Goal: Task Accomplishment & Management: Use online tool/utility

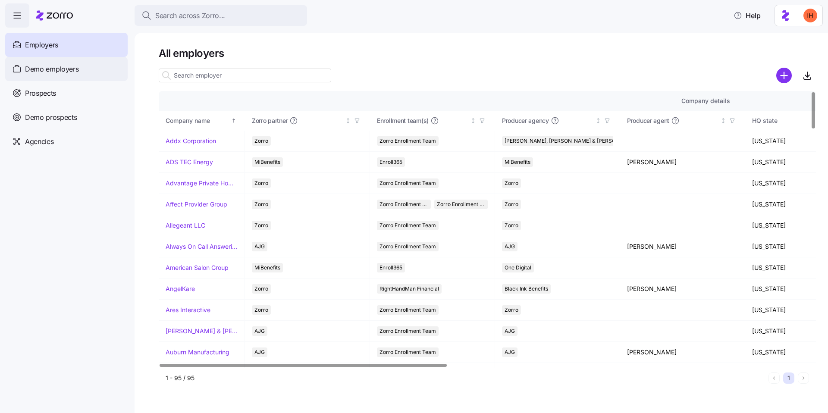
click at [71, 63] on div "Demo employers" at bounding box center [66, 69] width 123 height 24
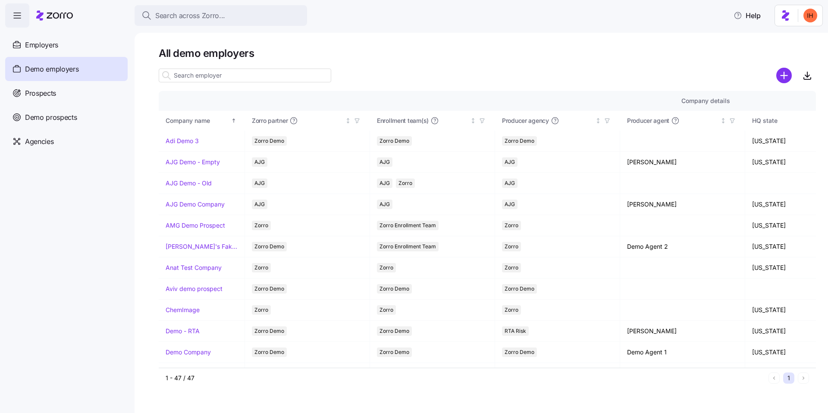
click at [207, 77] on input at bounding box center [245, 76] width 173 height 14
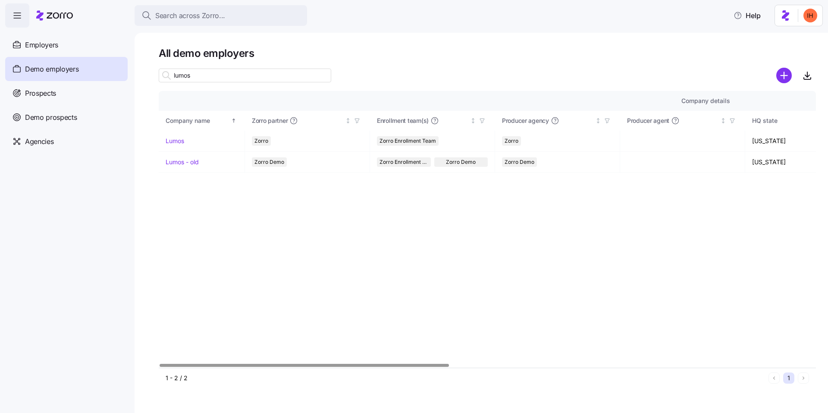
type input "lumos"
click at [182, 138] on link "Lumos" at bounding box center [175, 141] width 19 height 9
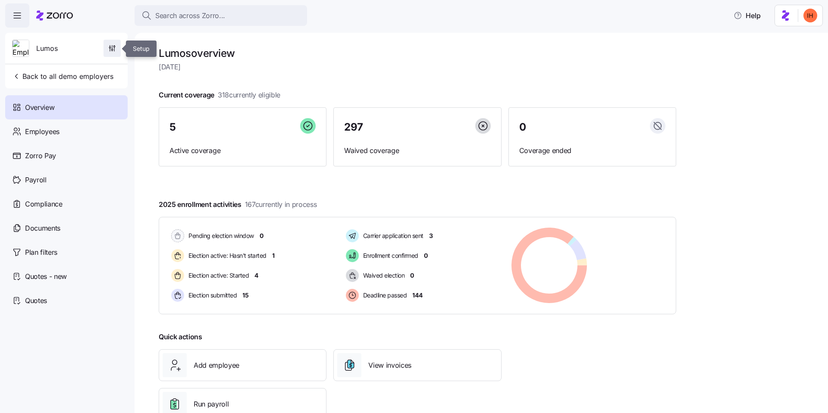
click at [109, 52] on icon "button" at bounding box center [112, 48] width 9 height 9
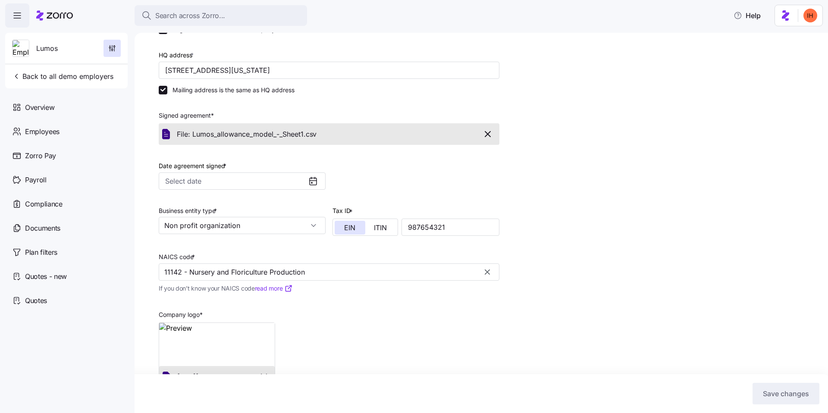
scroll to position [138, 0]
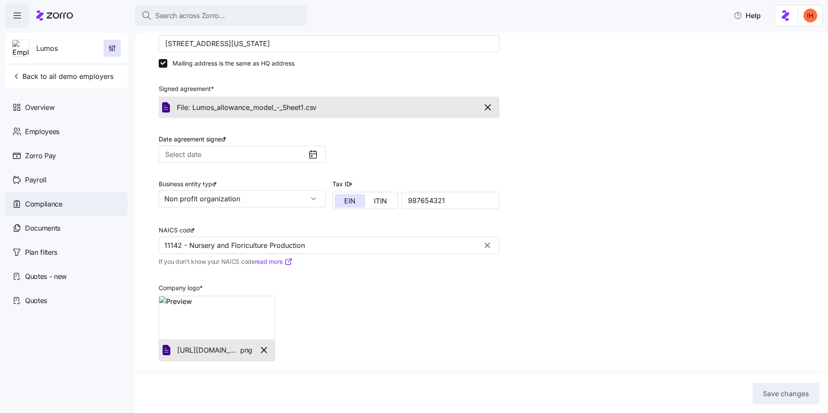
click at [57, 198] on div "Compliance" at bounding box center [66, 204] width 123 height 24
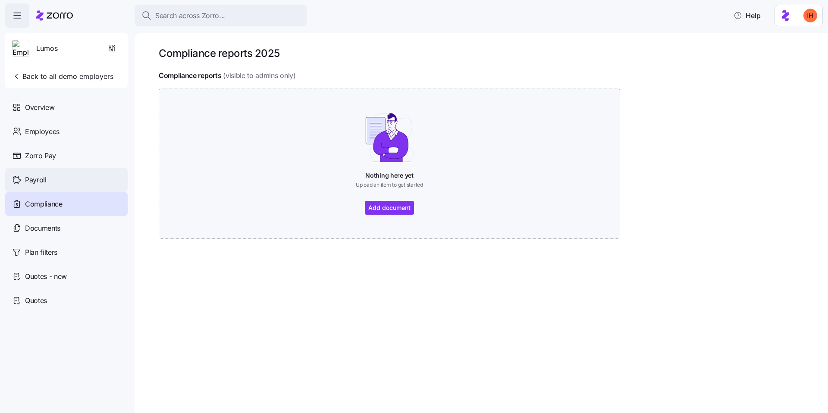
click at [42, 182] on span "Payroll" at bounding box center [36, 180] width 22 height 11
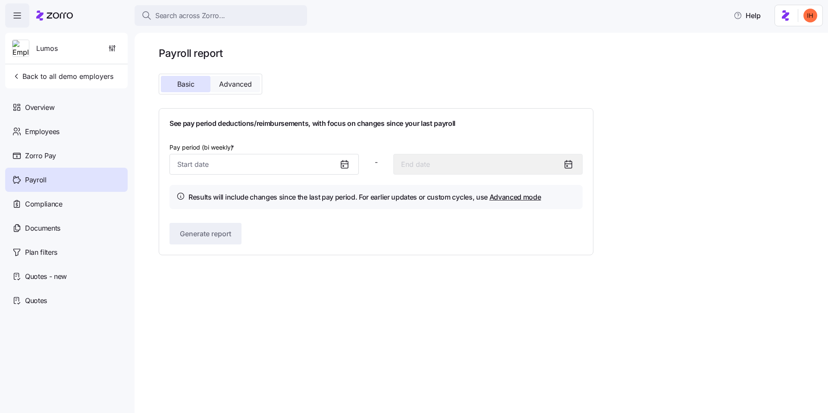
click at [227, 82] on span "Advanced" at bounding box center [235, 84] width 33 height 7
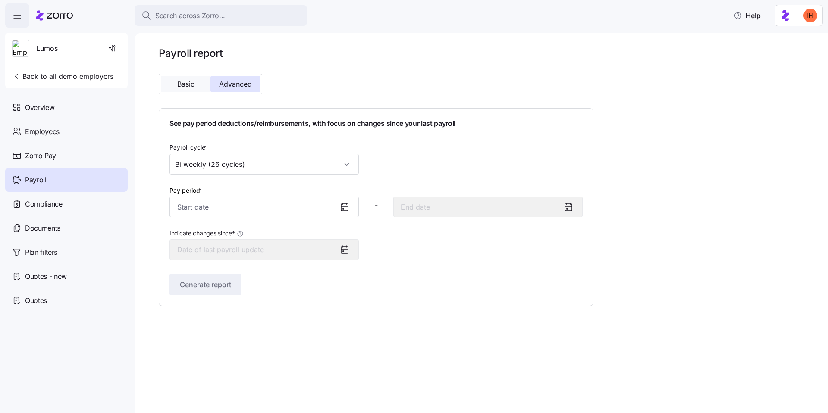
click at [188, 85] on span "Basic" at bounding box center [185, 84] width 17 height 7
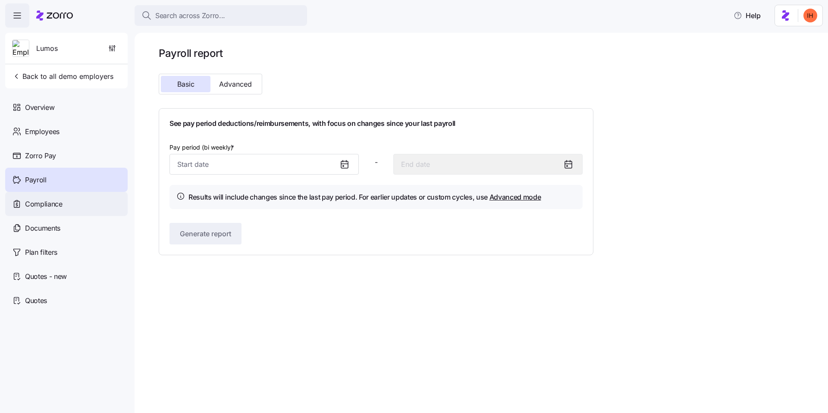
click at [60, 204] on span "Compliance" at bounding box center [44, 204] width 38 height 11
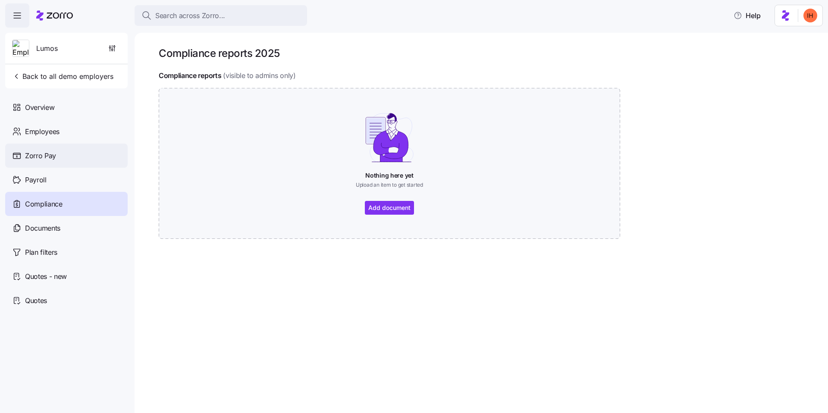
click at [48, 162] on div "Zorro Pay" at bounding box center [66, 156] width 123 height 24
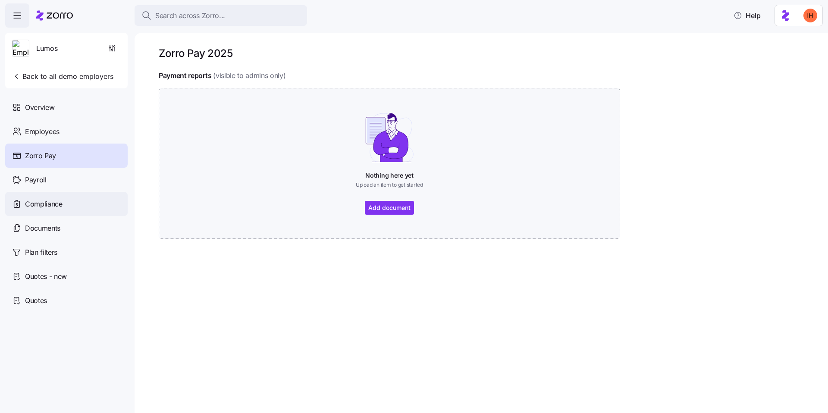
click at [48, 211] on div "Compliance" at bounding box center [66, 204] width 123 height 24
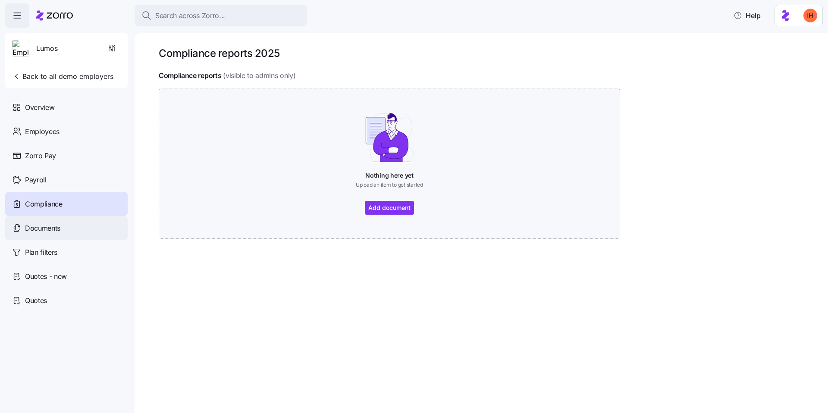
click at [48, 229] on span "Documents" at bounding box center [42, 228] width 35 height 11
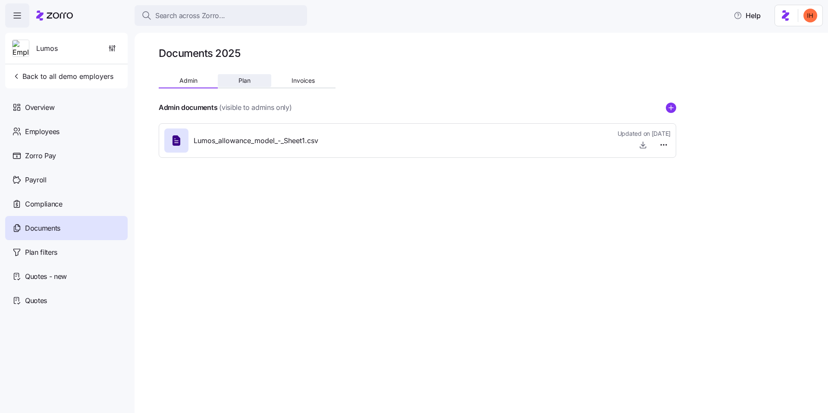
click at [245, 78] on span "Plan" at bounding box center [245, 81] width 12 height 6
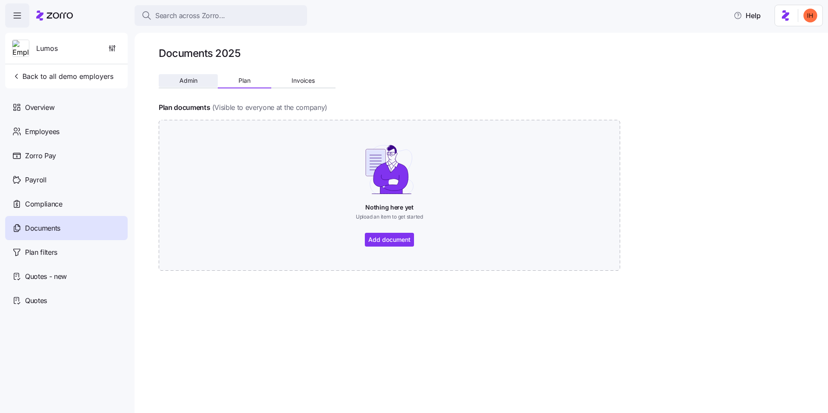
click at [182, 84] on span "Admin" at bounding box center [188, 81] width 18 height 6
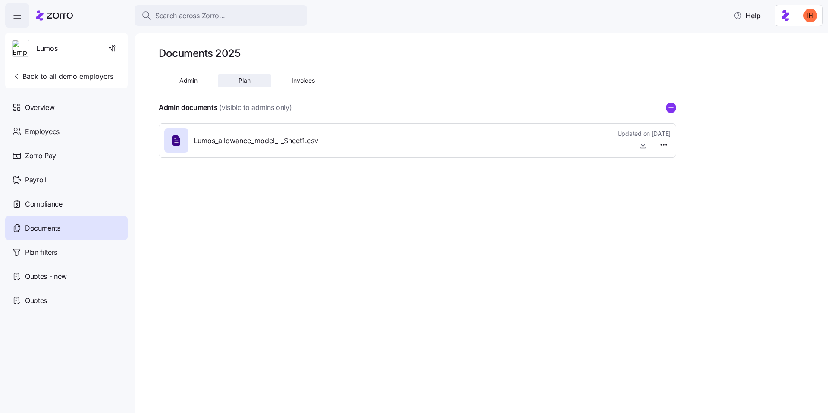
click at [246, 79] on span "Plan" at bounding box center [245, 81] width 12 height 6
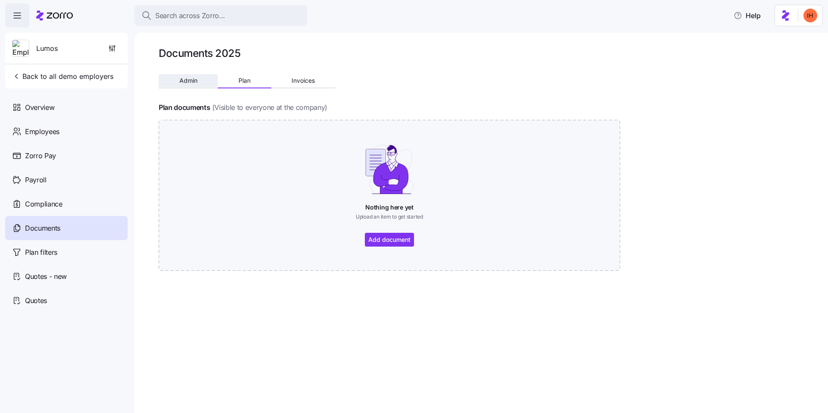
click at [199, 79] on button "Admin" at bounding box center [188, 80] width 59 height 13
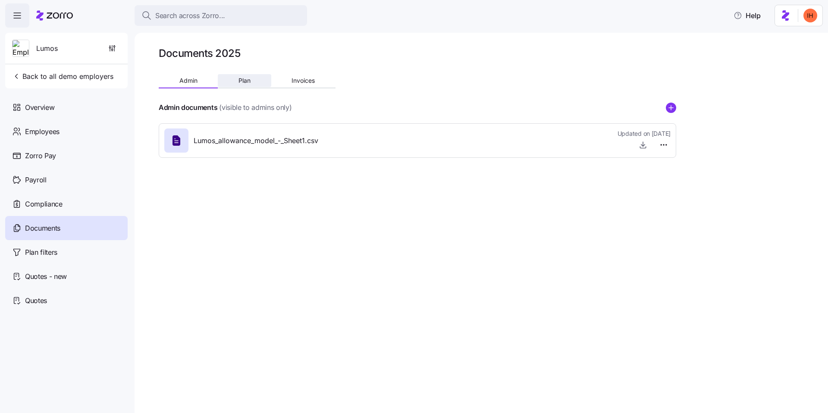
click at [264, 79] on button "Plan" at bounding box center [244, 80] width 53 height 13
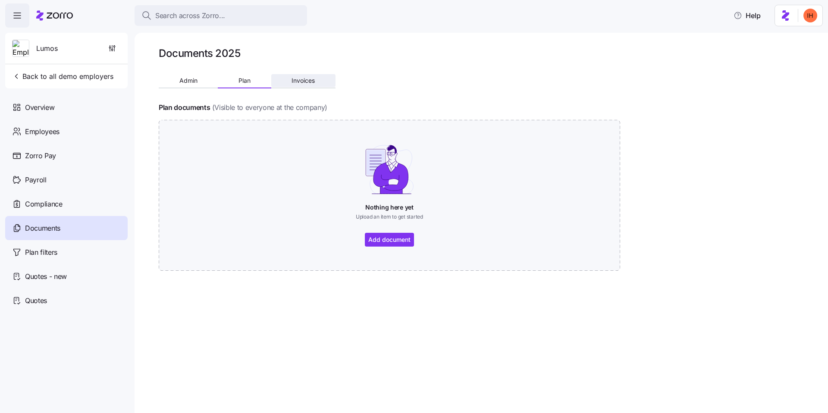
click at [301, 81] on span "Invoices" at bounding box center [303, 81] width 23 height 6
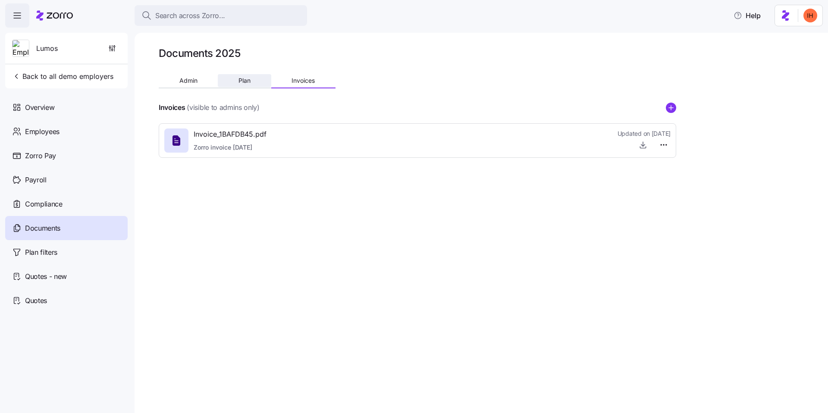
click at [232, 82] on button "Plan" at bounding box center [244, 80] width 53 height 13
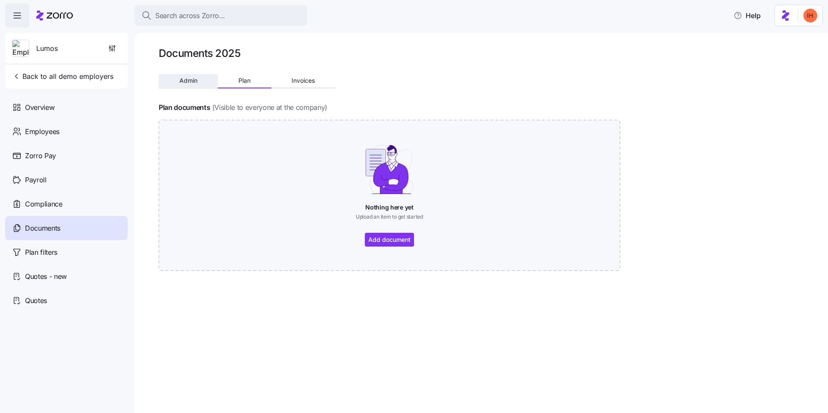
click at [167, 81] on button "Admin" at bounding box center [188, 80] width 59 height 13
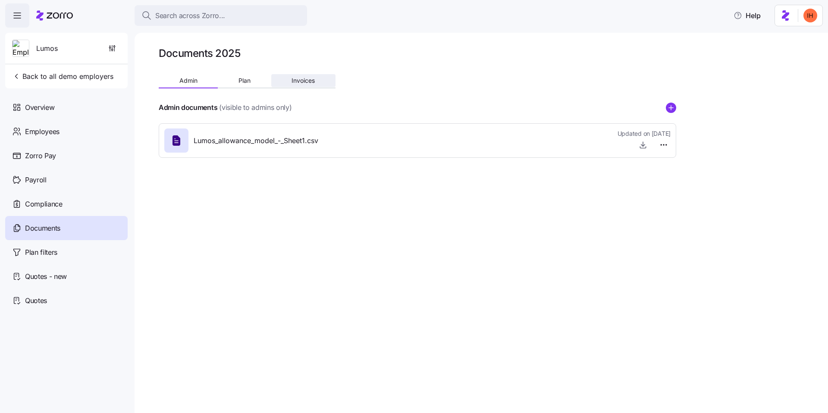
click at [310, 86] on button "Invoices" at bounding box center [303, 80] width 64 height 13
click at [238, 85] on button "Plan" at bounding box center [244, 80] width 53 height 13
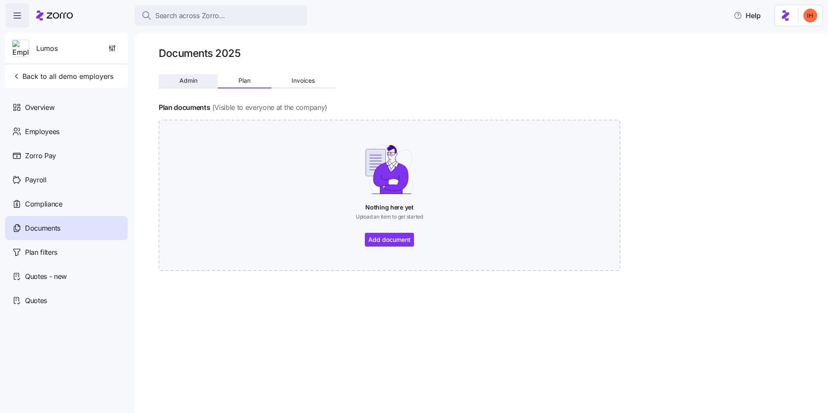
click at [193, 79] on span "Admin" at bounding box center [188, 81] width 18 height 6
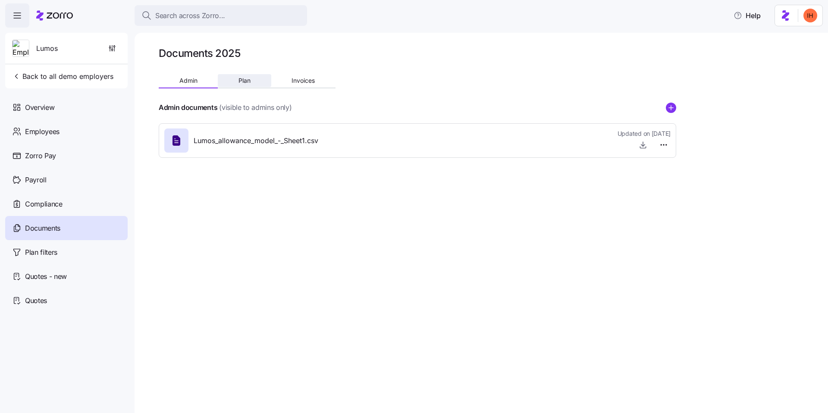
click at [236, 82] on button "Plan" at bounding box center [244, 80] width 53 height 13
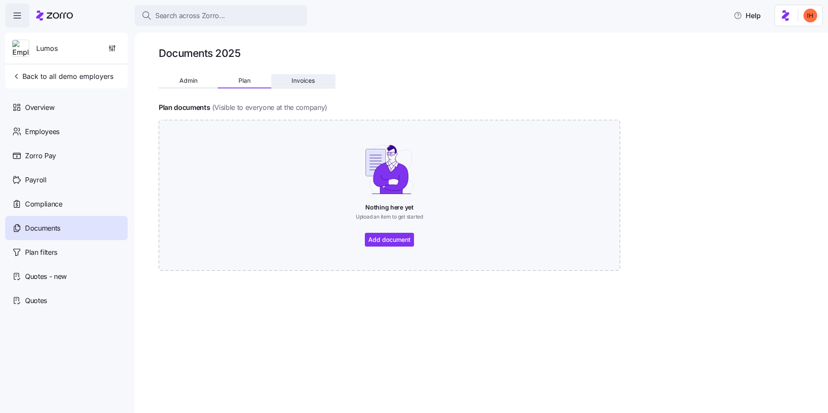
click at [308, 80] on span "Invoices" at bounding box center [303, 81] width 23 height 6
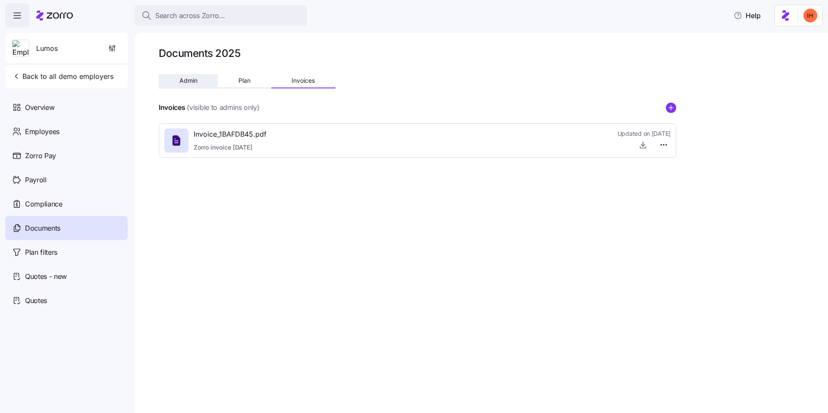
click at [173, 79] on button "Admin" at bounding box center [188, 80] width 59 height 13
click at [243, 82] on span "Plan" at bounding box center [245, 81] width 12 height 6
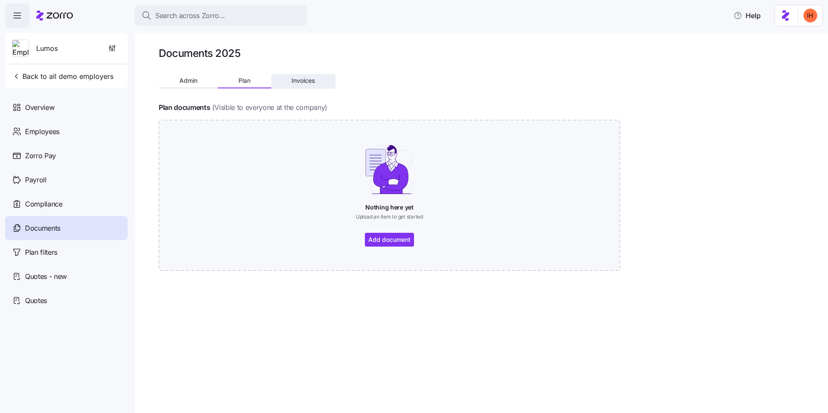
click at [297, 79] on span "Invoices" at bounding box center [303, 81] width 23 height 6
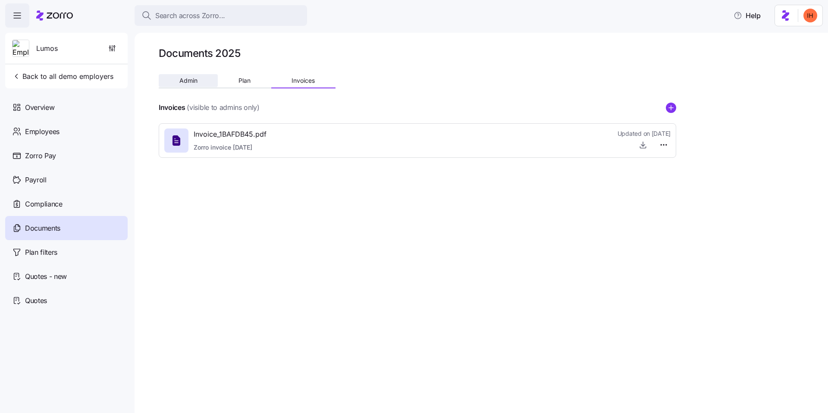
click at [204, 77] on button "Admin" at bounding box center [188, 80] width 59 height 13
click at [229, 319] on div "Documents 2025 Admin Plan Invoices Admin documents (visible to admins only) Lum…" at bounding box center [482, 223] width 694 height 380
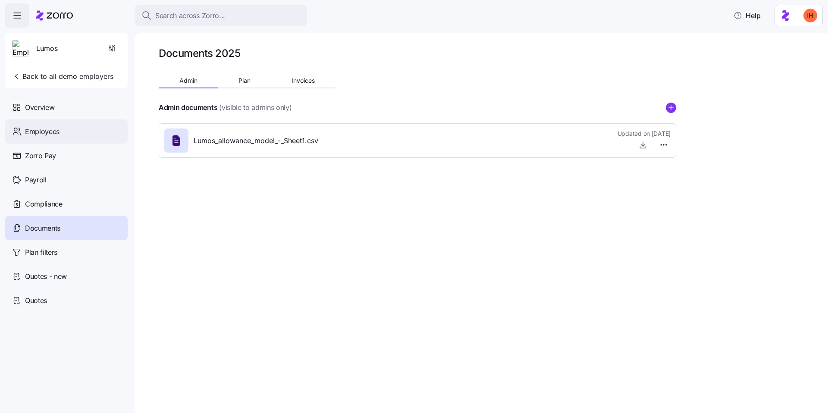
click at [55, 132] on span "Employees" at bounding box center [42, 131] width 35 height 11
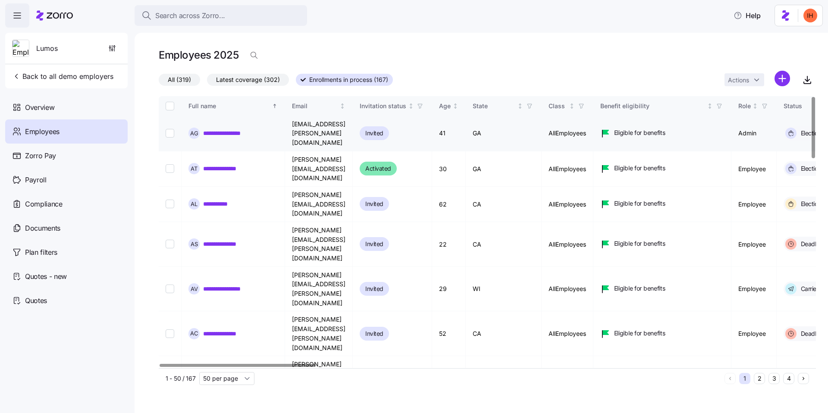
click at [170, 129] on input "Select record 1" at bounding box center [170, 133] width 9 height 9
checkbox input "true"
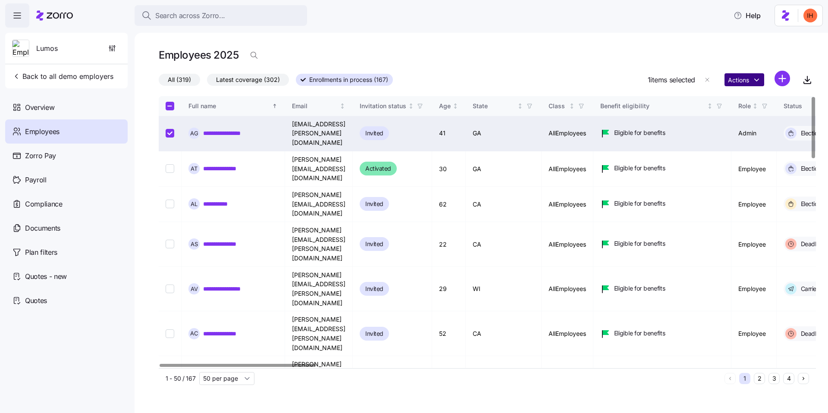
click at [749, 75] on html "**********" at bounding box center [414, 204] width 828 height 408
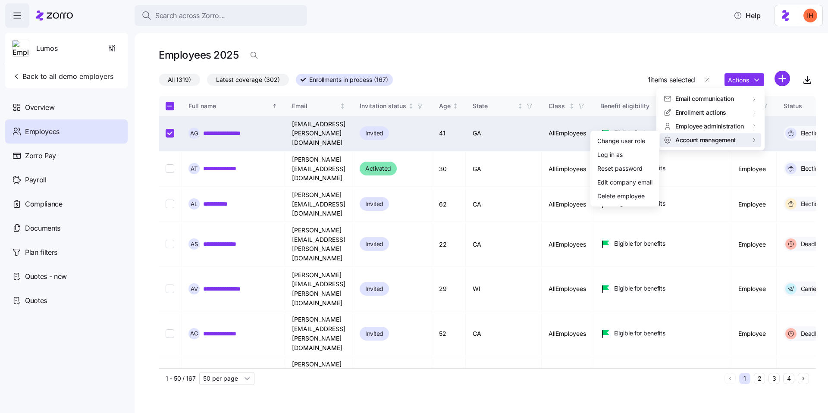
click at [580, 39] on html "**********" at bounding box center [414, 204] width 828 height 408
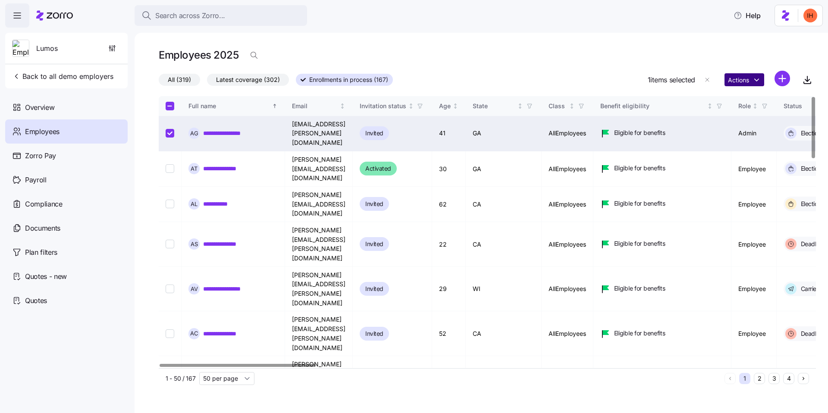
click at [745, 83] on html "**********" at bounding box center [414, 204] width 828 height 408
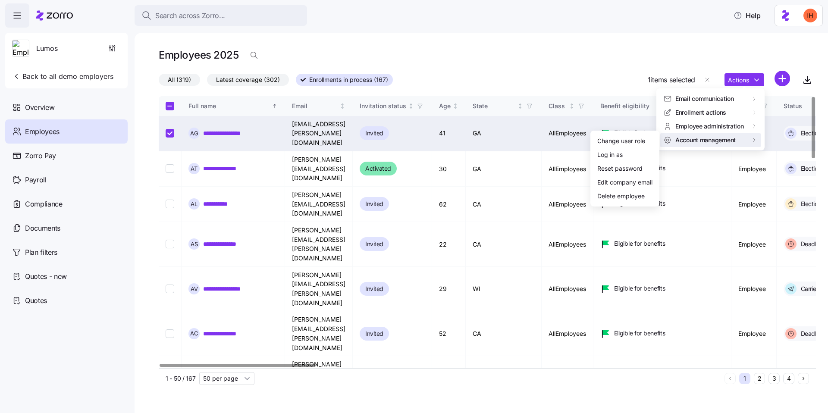
click at [576, 62] on html "**********" at bounding box center [414, 204] width 828 height 408
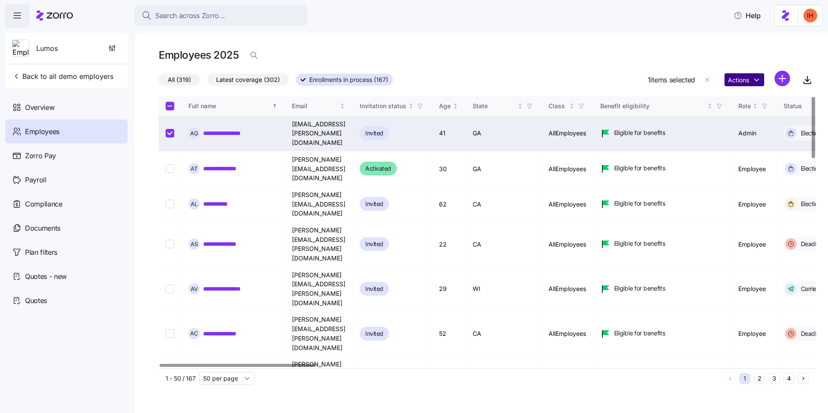
click at [757, 81] on html "**********" at bounding box center [414, 204] width 828 height 408
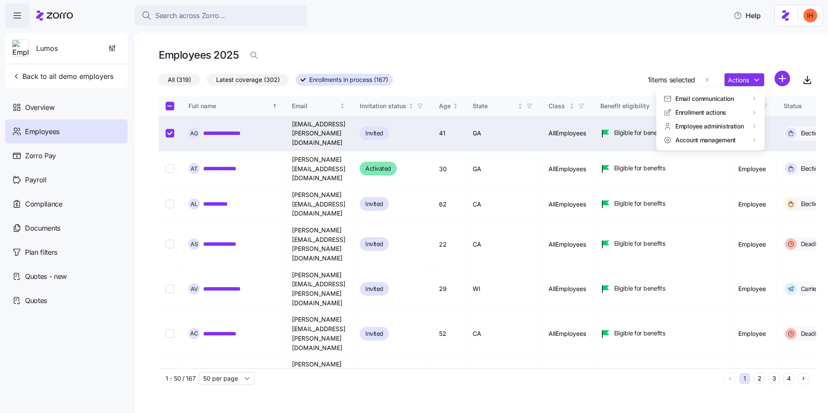
click at [556, 61] on html "**********" at bounding box center [414, 204] width 828 height 408
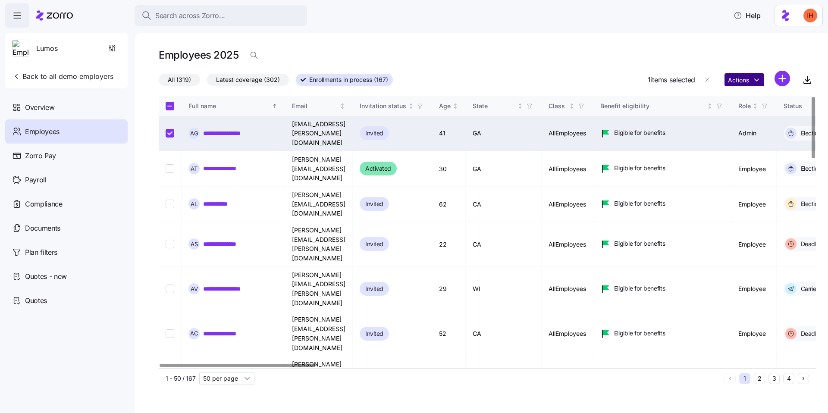
click at [747, 80] on html "**********" at bounding box center [414, 204] width 828 height 408
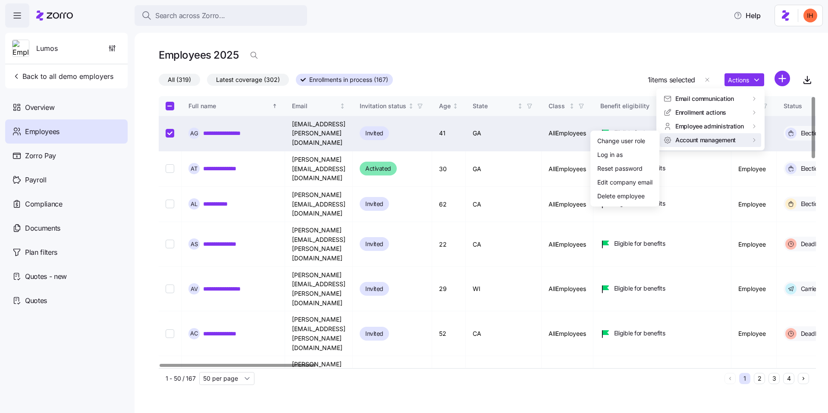
click at [518, 68] on html "**********" at bounding box center [414, 204] width 828 height 408
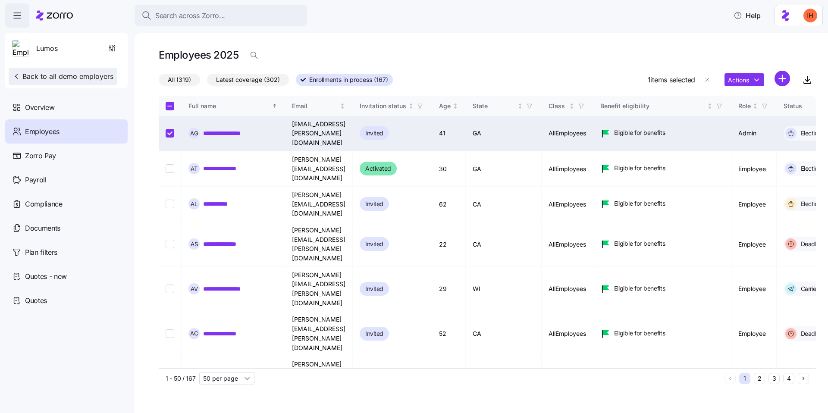
click at [77, 78] on span "Back to all demo employers" at bounding box center [62, 76] width 101 height 10
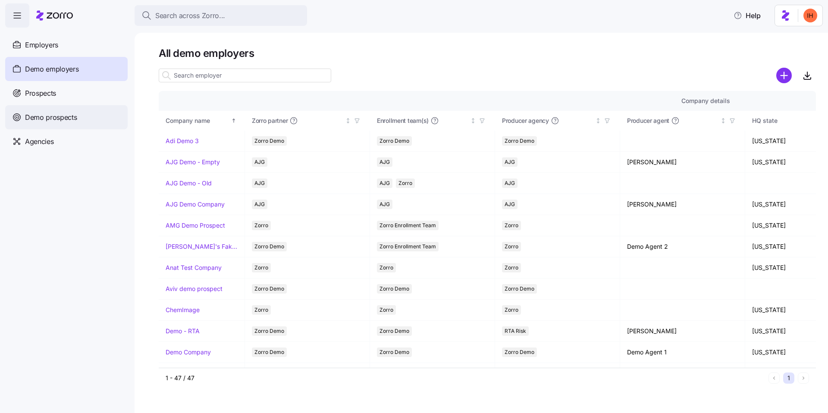
click at [67, 110] on div "Demo prospects" at bounding box center [66, 117] width 123 height 24
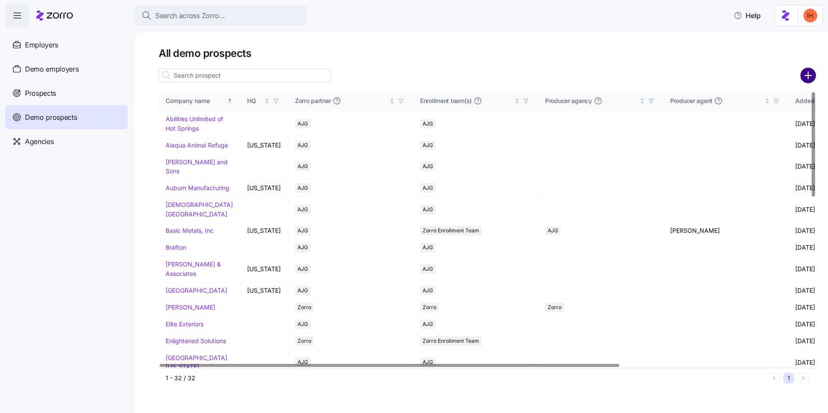
click at [811, 76] on circle "add icon" at bounding box center [808, 76] width 14 height 14
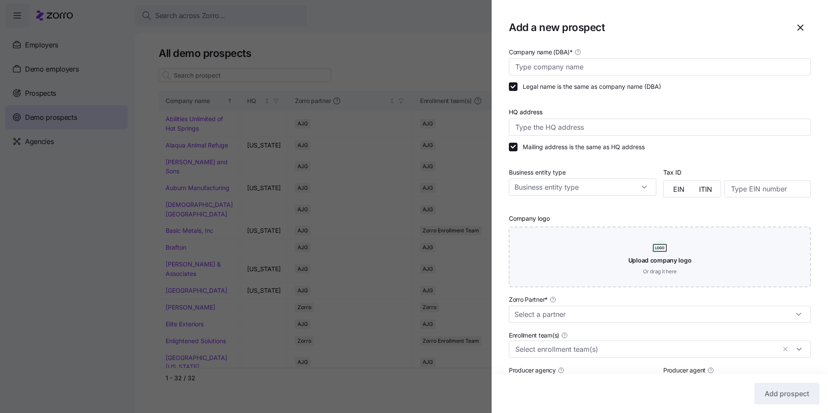
click at [411, 69] on div at bounding box center [414, 206] width 828 height 413
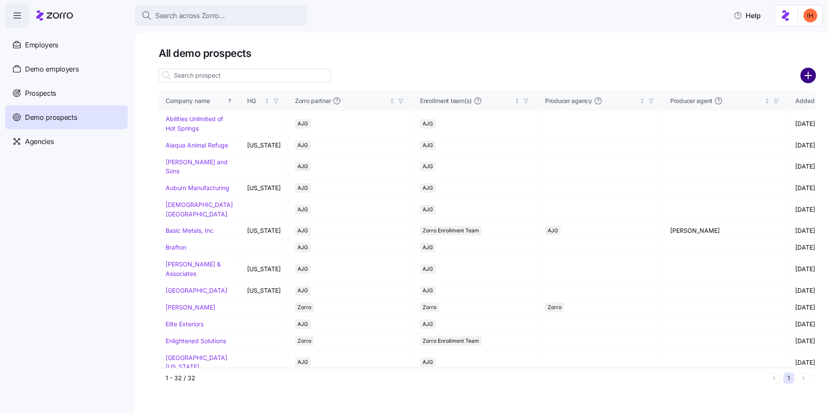
click at [807, 73] on circle "add icon" at bounding box center [808, 76] width 14 height 14
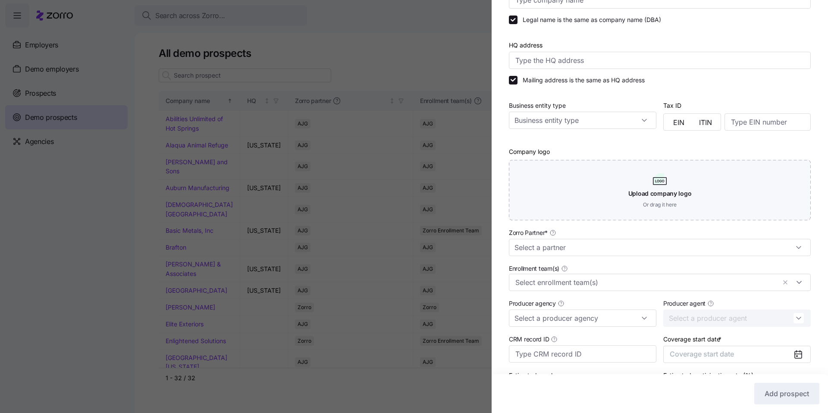
scroll to position [129, 0]
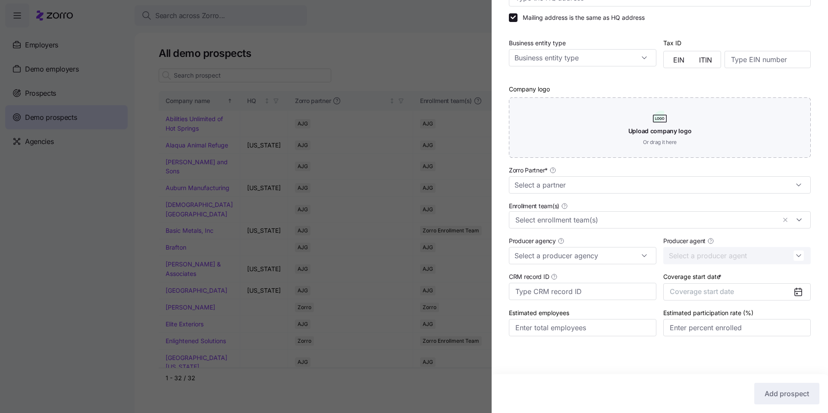
click at [424, 238] on div at bounding box center [414, 206] width 828 height 413
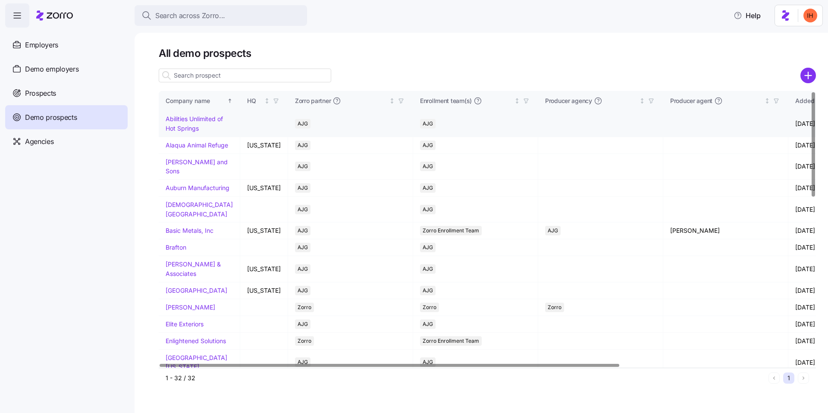
click at [194, 123] on link "Abilities Unlimited of Hot Springs" at bounding box center [194, 123] width 57 height 17
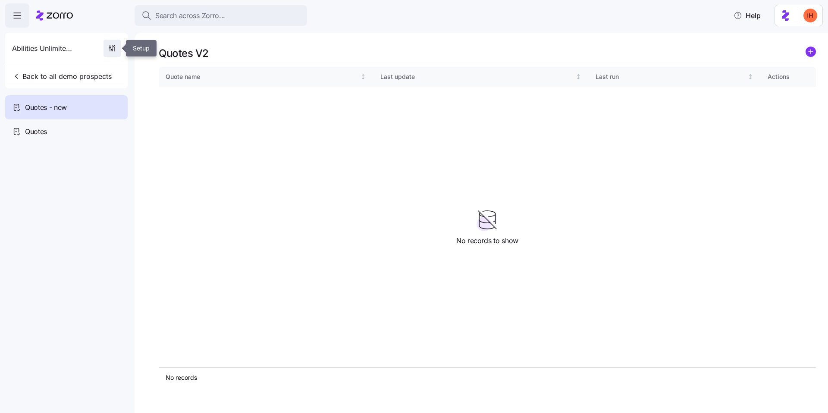
click at [112, 48] on icon "button" at bounding box center [112, 48] width 9 height 9
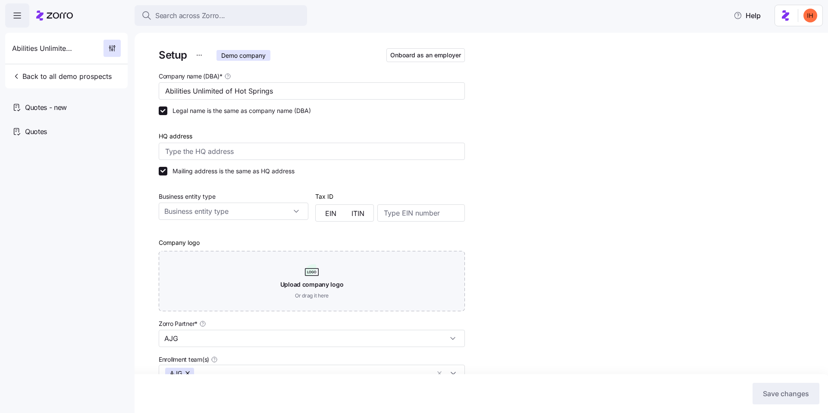
click at [196, 54] on html "Search across Zorro... Help Abilities Unlimited of Hot Springs Back to all demo…" at bounding box center [414, 204] width 828 height 408
click at [553, 138] on html "Search across Zorro... Help Abilities Unlimited of Hot Springs Back to all demo…" at bounding box center [414, 204] width 828 height 408
click at [50, 113] on div "Quotes - new" at bounding box center [66, 107] width 123 height 24
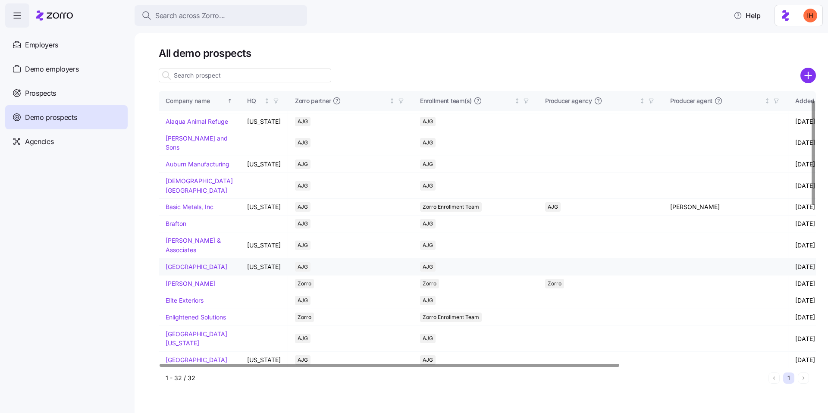
scroll to position [23, 0]
click at [185, 73] on input at bounding box center [245, 76] width 173 height 14
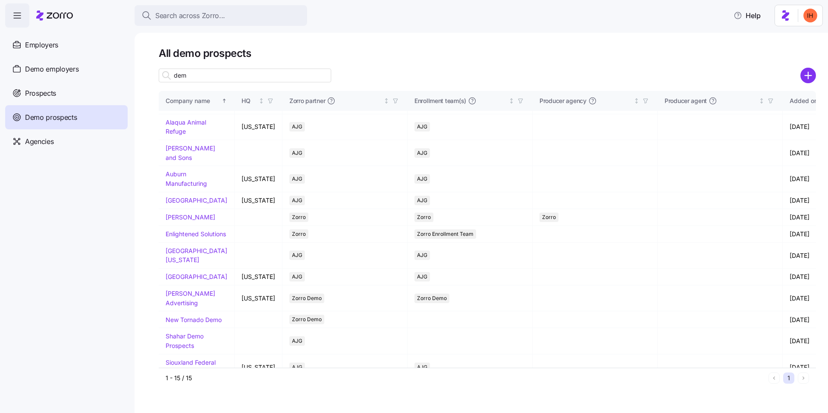
scroll to position [0, 0]
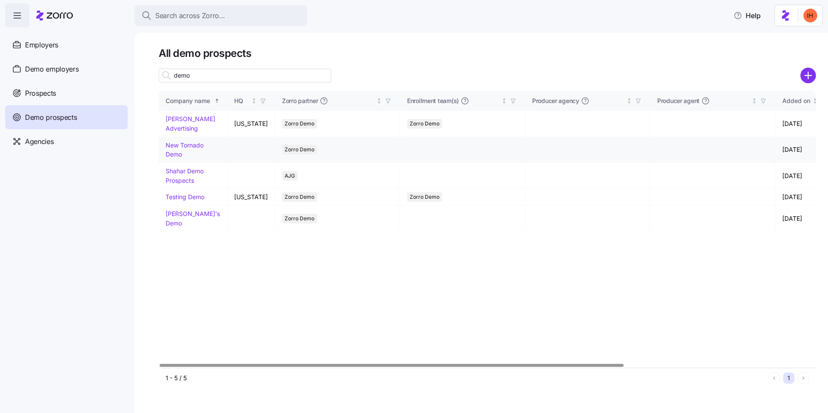
type input "demo"
click at [176, 150] on link "New Tornado Demo" at bounding box center [185, 149] width 38 height 17
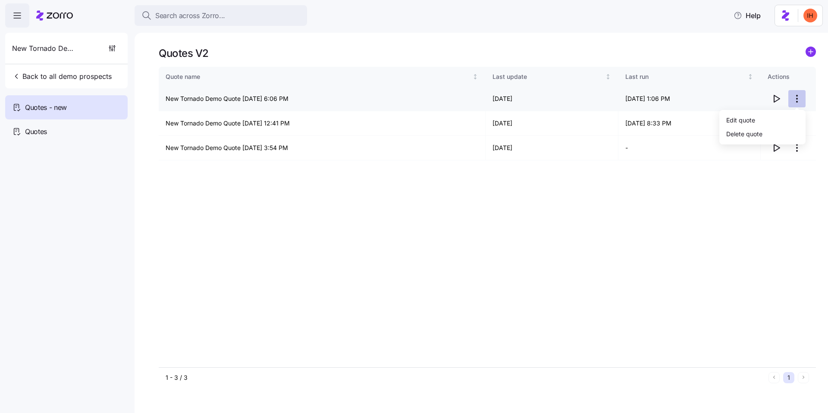
click at [799, 99] on html "Search across Zorro... Help New Tornado Demo Back to all demo prospects Quotes …" at bounding box center [414, 204] width 828 height 408
click at [710, 62] on html "Search across Zorro... Help New Tornado Demo Back to all demo prospects Quotes …" at bounding box center [414, 204] width 828 height 408
click at [809, 50] on circle "add icon" at bounding box center [810, 51] width 9 height 9
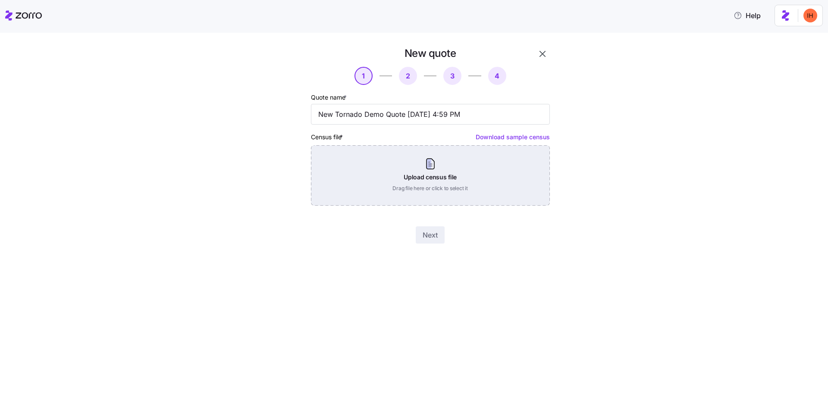
click at [381, 181] on div "Upload census file Drag file here or click to select it" at bounding box center [430, 175] width 239 height 60
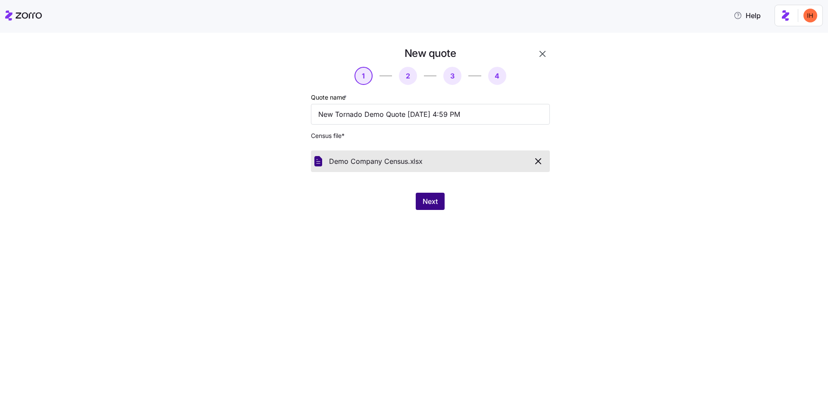
click at [432, 198] on span "Next" at bounding box center [430, 201] width 15 height 10
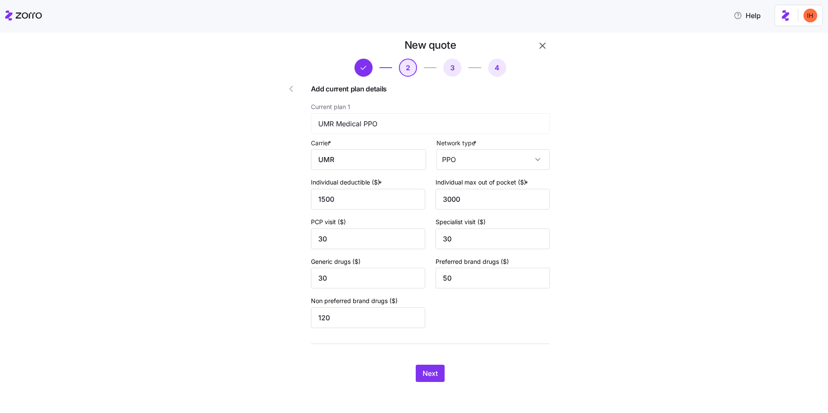
scroll to position [6, 0]
